Goal: Task Accomplishment & Management: Manage account settings

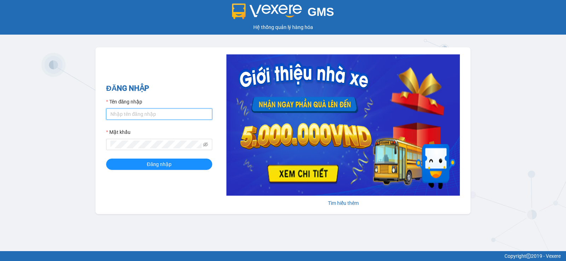
click at [155, 116] on input "Tên đăng nhập" at bounding box center [159, 114] width 106 height 11
type input "ttvkhanh.hhg"
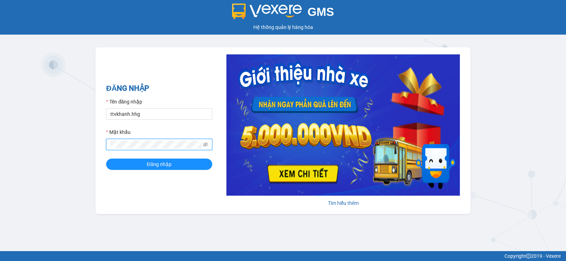
click at [106, 159] on button "Đăng nhập" at bounding box center [159, 164] width 106 height 11
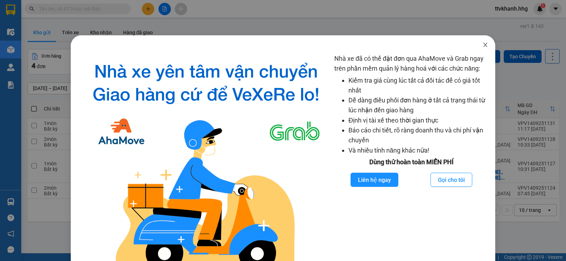
click at [483, 46] on icon "close" at bounding box center [486, 45] width 6 height 6
